Goal: Information Seeking & Learning: Compare options

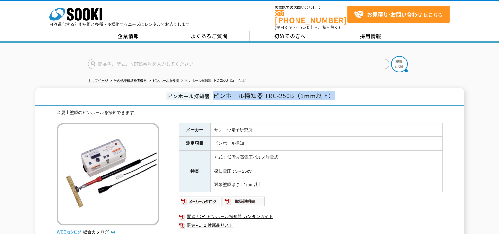
drag, startPoint x: 214, startPoint y: 91, endPoint x: 370, endPoint y: 95, distance: 155.8
click at [370, 95] on h1 "ピンホール探知器 ピンホール探知器 TRC-250B（1mm以上）" at bounding box center [249, 96] width 429 height 18
copy span "ピンホール探知器 TRC-250B（1mm以上）"
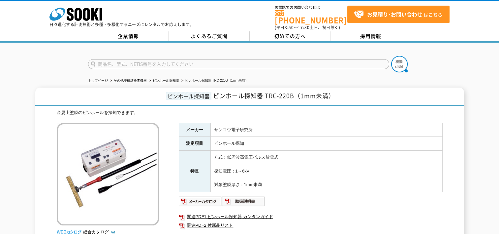
scroll to position [33, 0]
